Goal: Find specific page/section: Find specific page/section

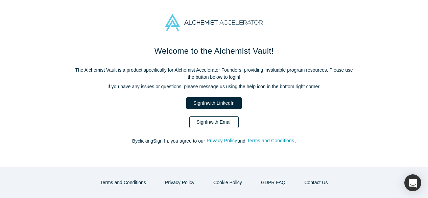
click at [220, 122] on link "Sign In with Email" at bounding box center [213, 122] width 49 height 12
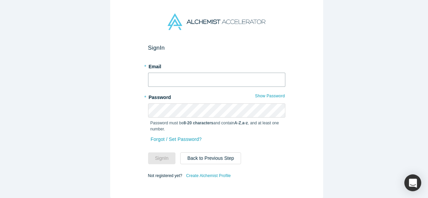
click at [171, 76] on input "text" at bounding box center [216, 80] width 137 height 14
type input "[EMAIL_ADDRESS][DOMAIN_NAME]"
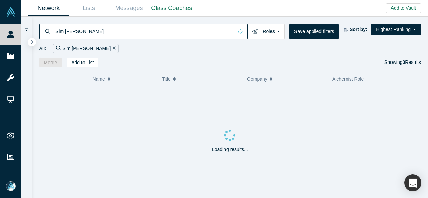
click at [77, 34] on input "Sim [PERSON_NAME]" at bounding box center [144, 31] width 178 height 16
drag, startPoint x: 83, startPoint y: 33, endPoint x: 53, endPoint y: 40, distance: 30.7
click at [52, 39] on div "Sim [PERSON_NAME]" at bounding box center [143, 32] width 209 height 16
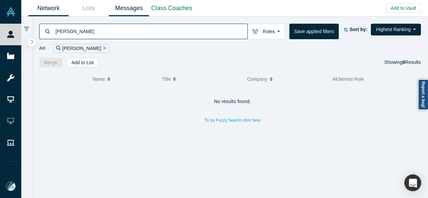
type input "[PERSON_NAME]"
